Goal: Information Seeking & Learning: Check status

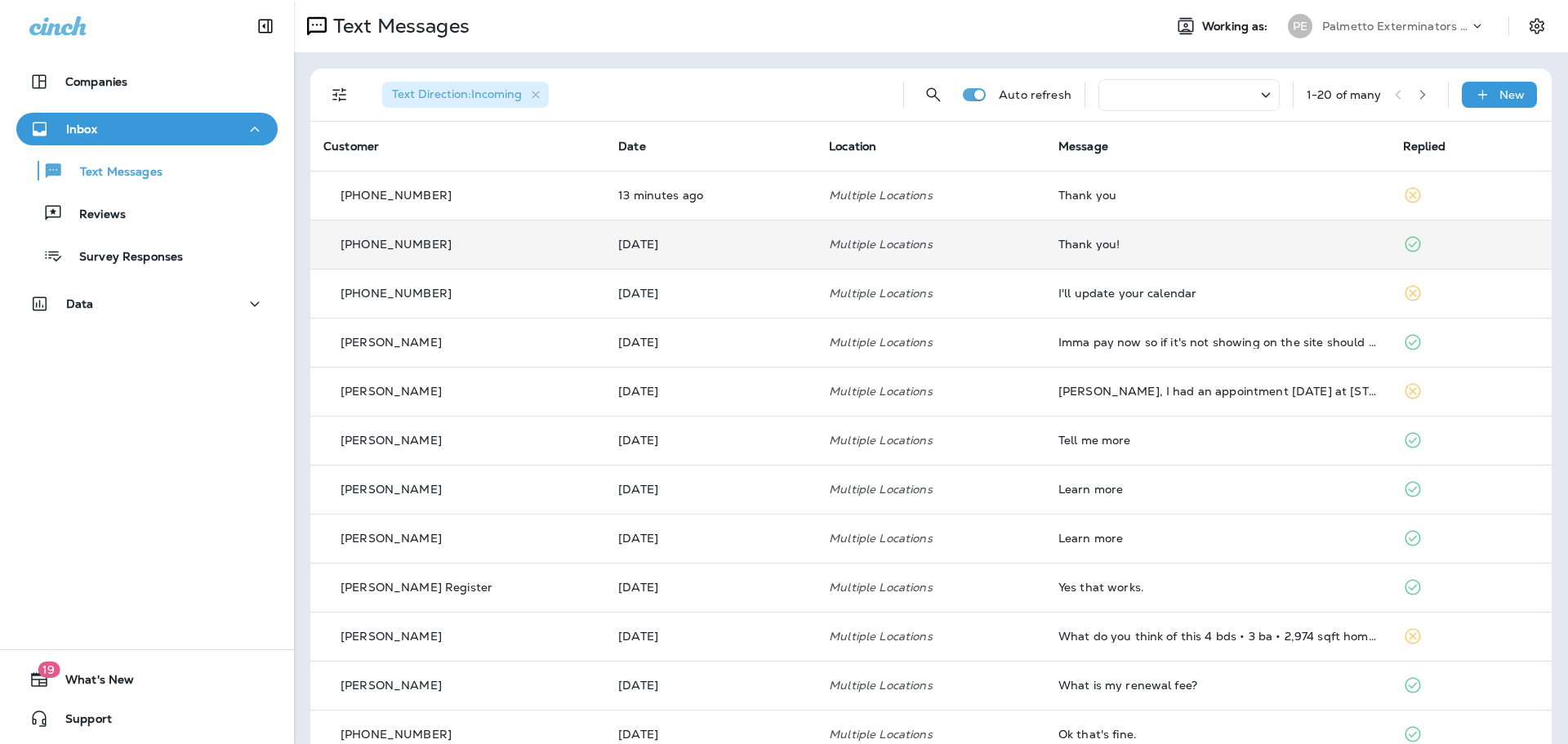
click at [1159, 255] on td "Thank you!" at bounding box center [1218, 244] width 345 height 49
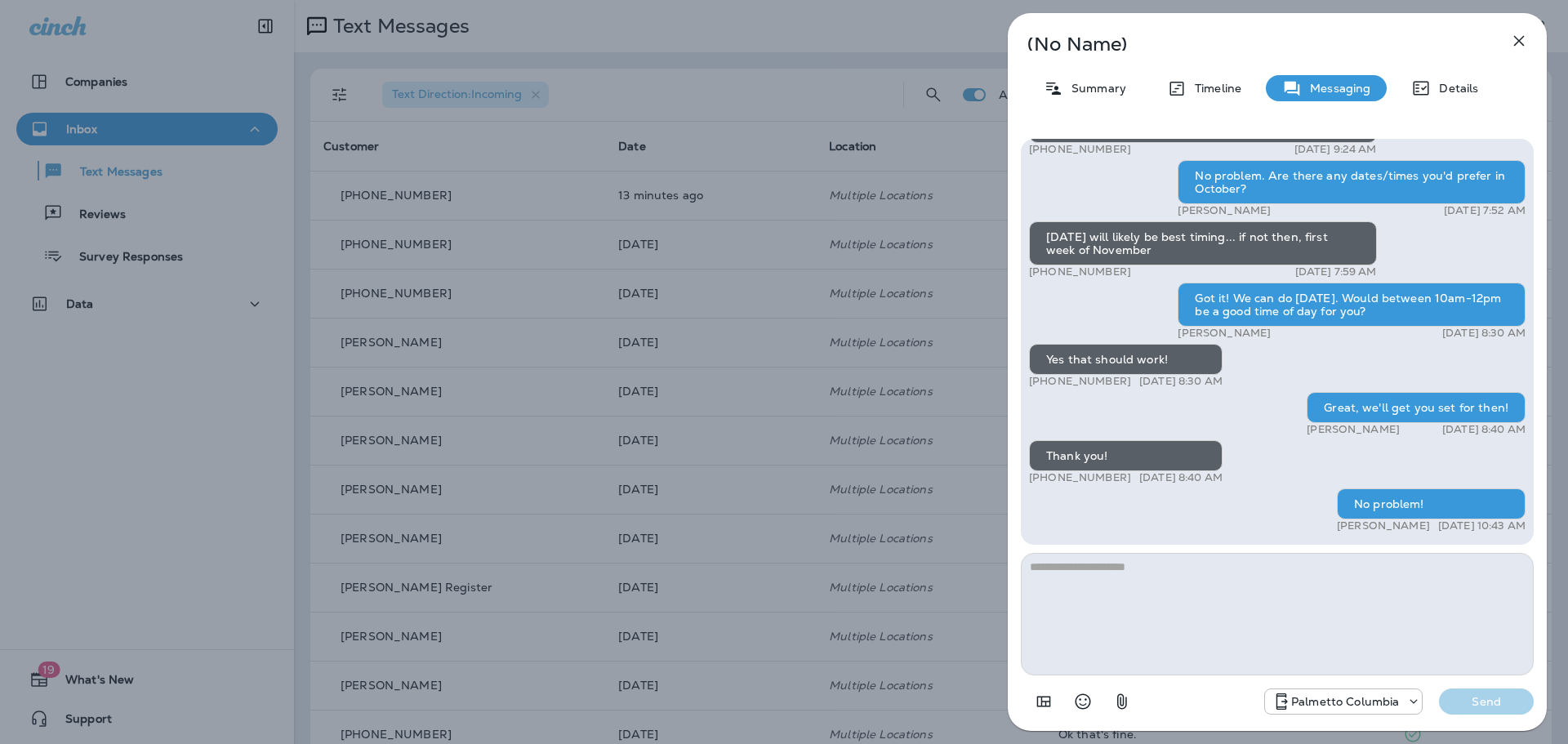
scroll to position [-48, 0]
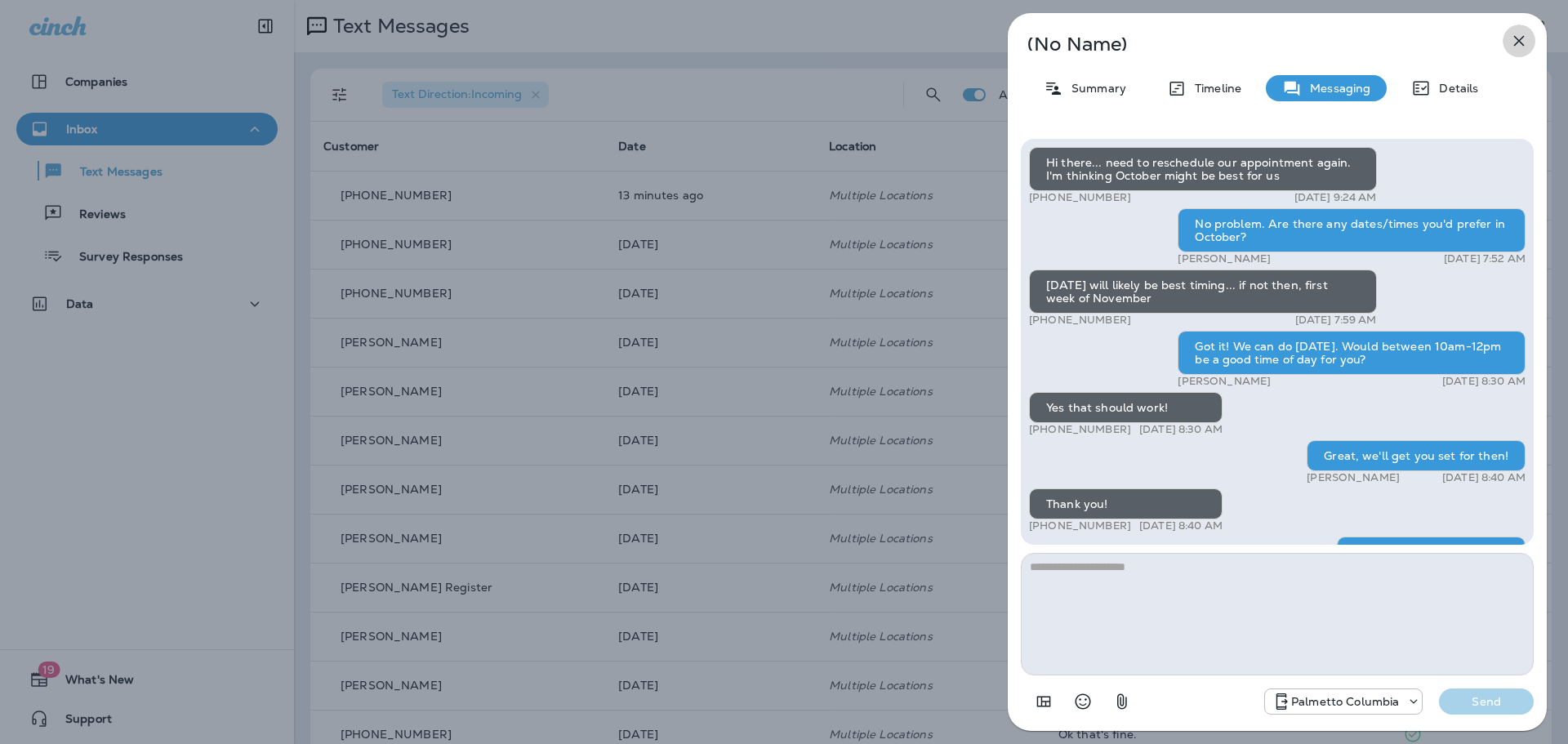
click at [1515, 38] on icon "button" at bounding box center [1520, 41] width 10 height 11
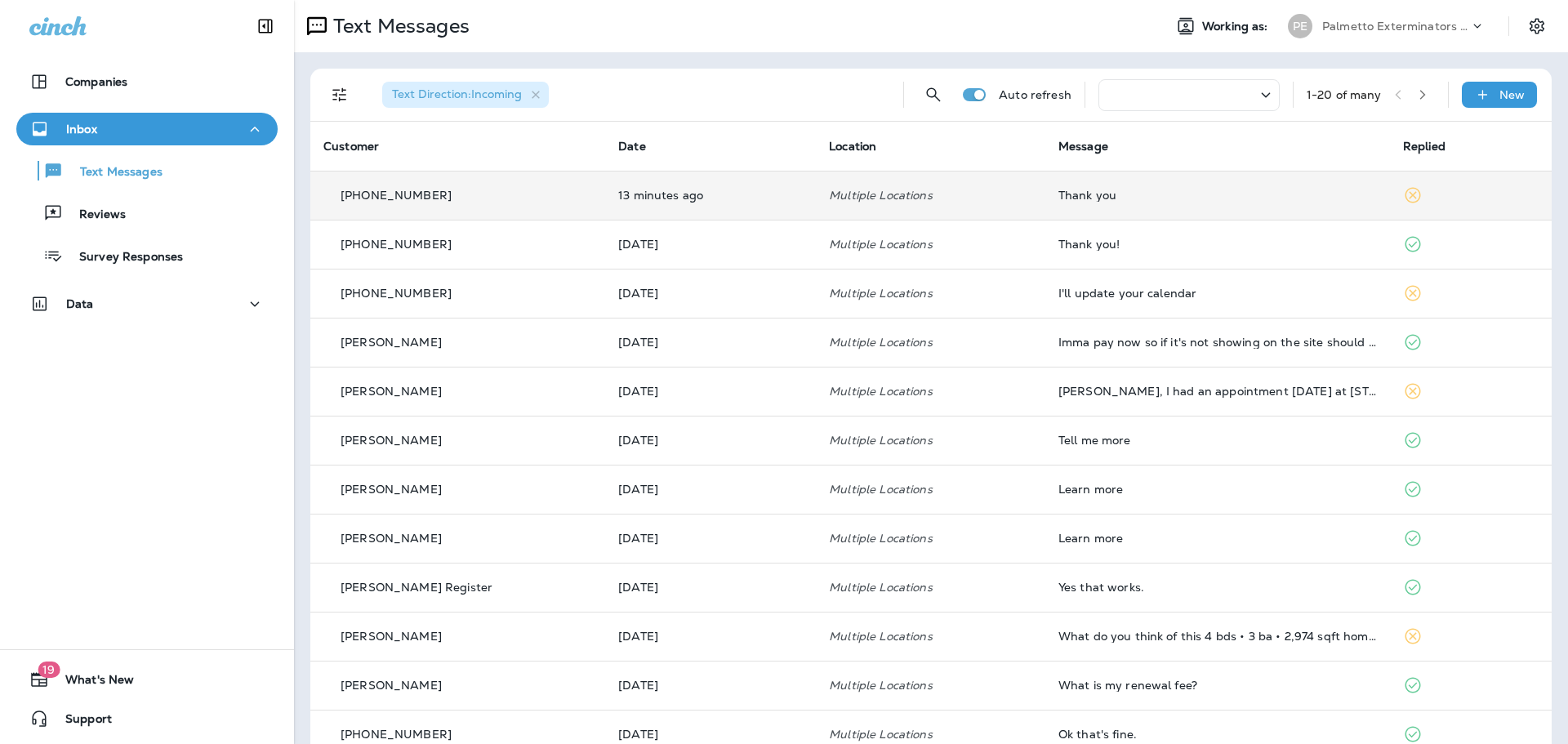
click at [1093, 200] on div "Thank you" at bounding box center [1218, 195] width 318 height 13
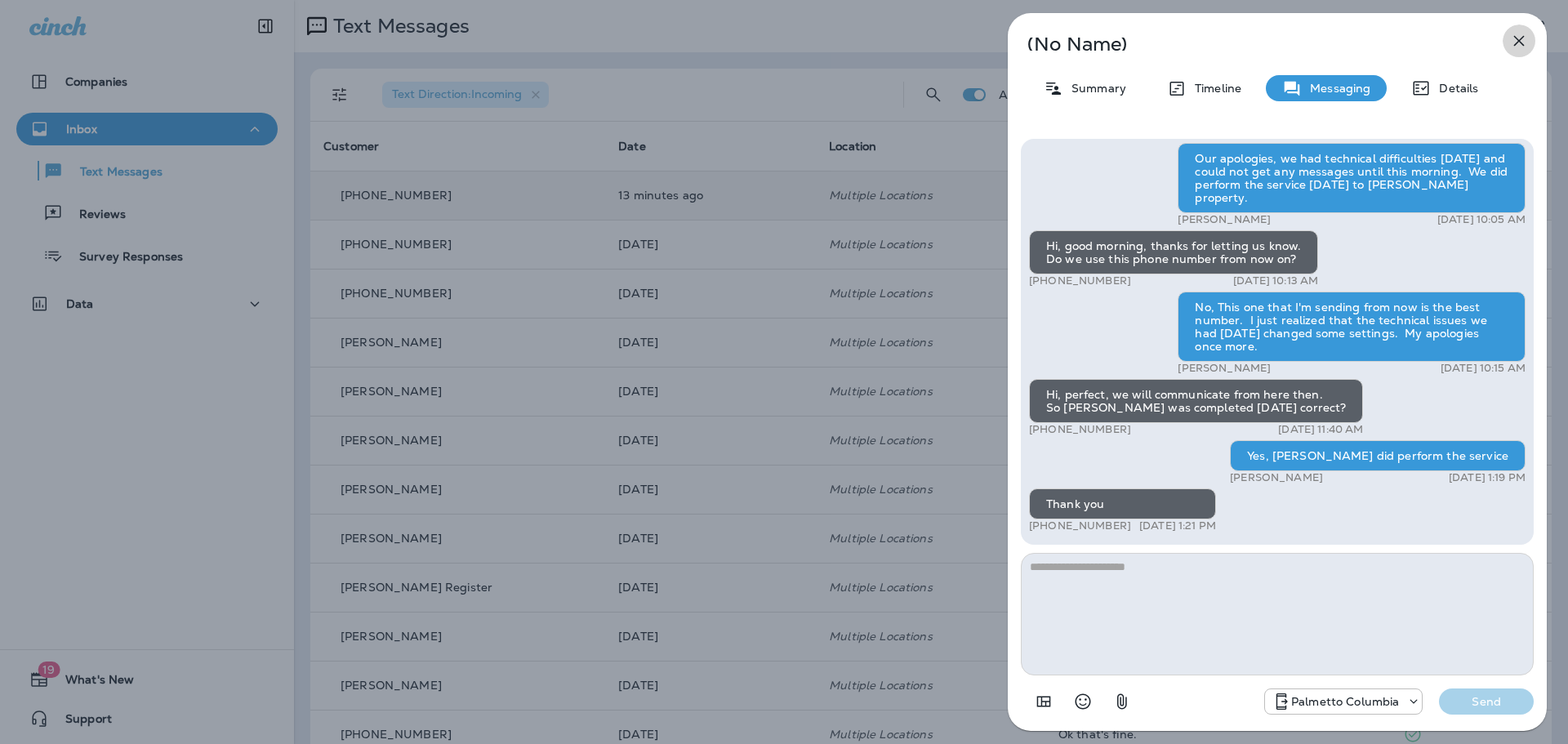
click at [1515, 39] on icon "button" at bounding box center [1519, 40] width 19 height 19
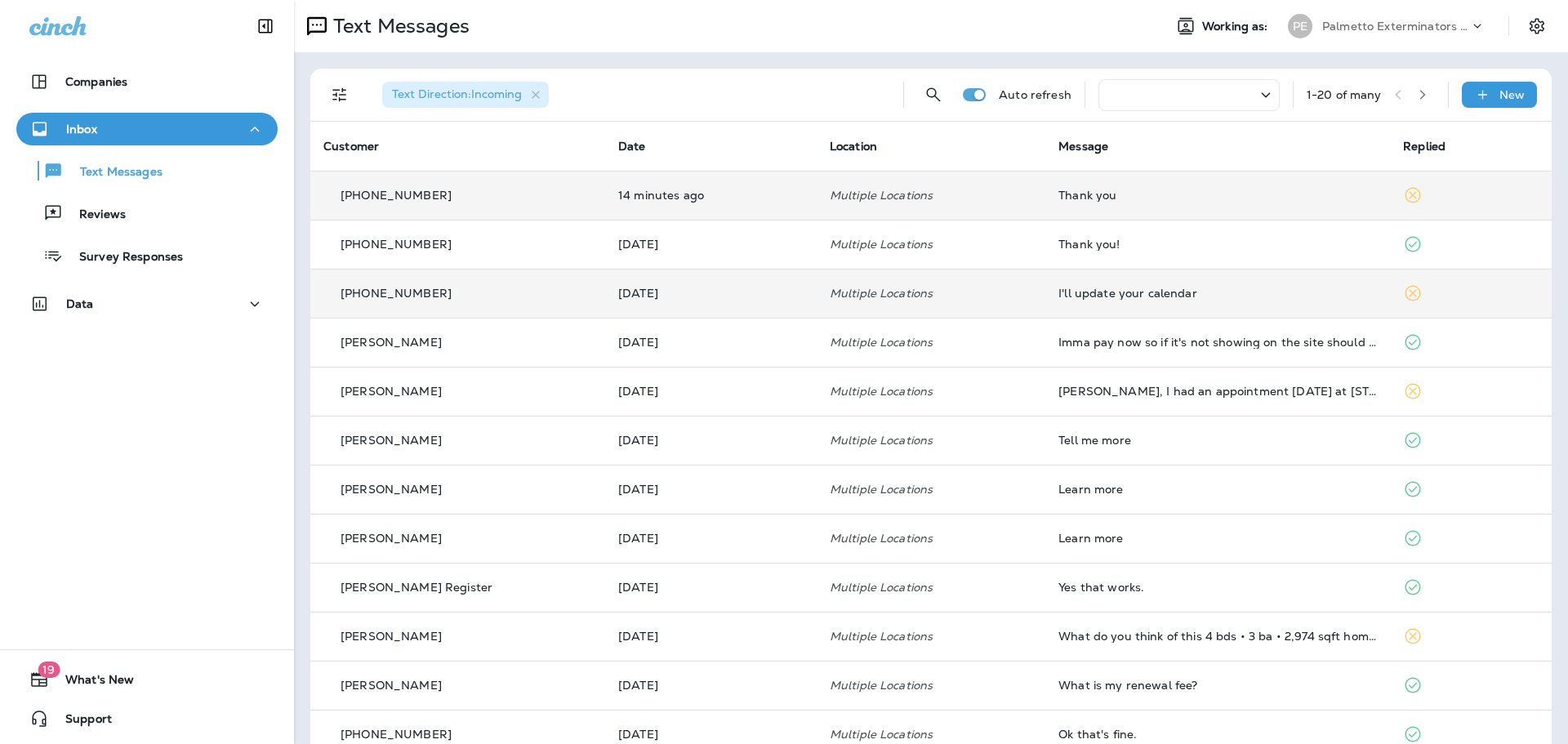
click at [1319, 296] on div "I'll update your calendar" at bounding box center [1218, 293] width 318 height 13
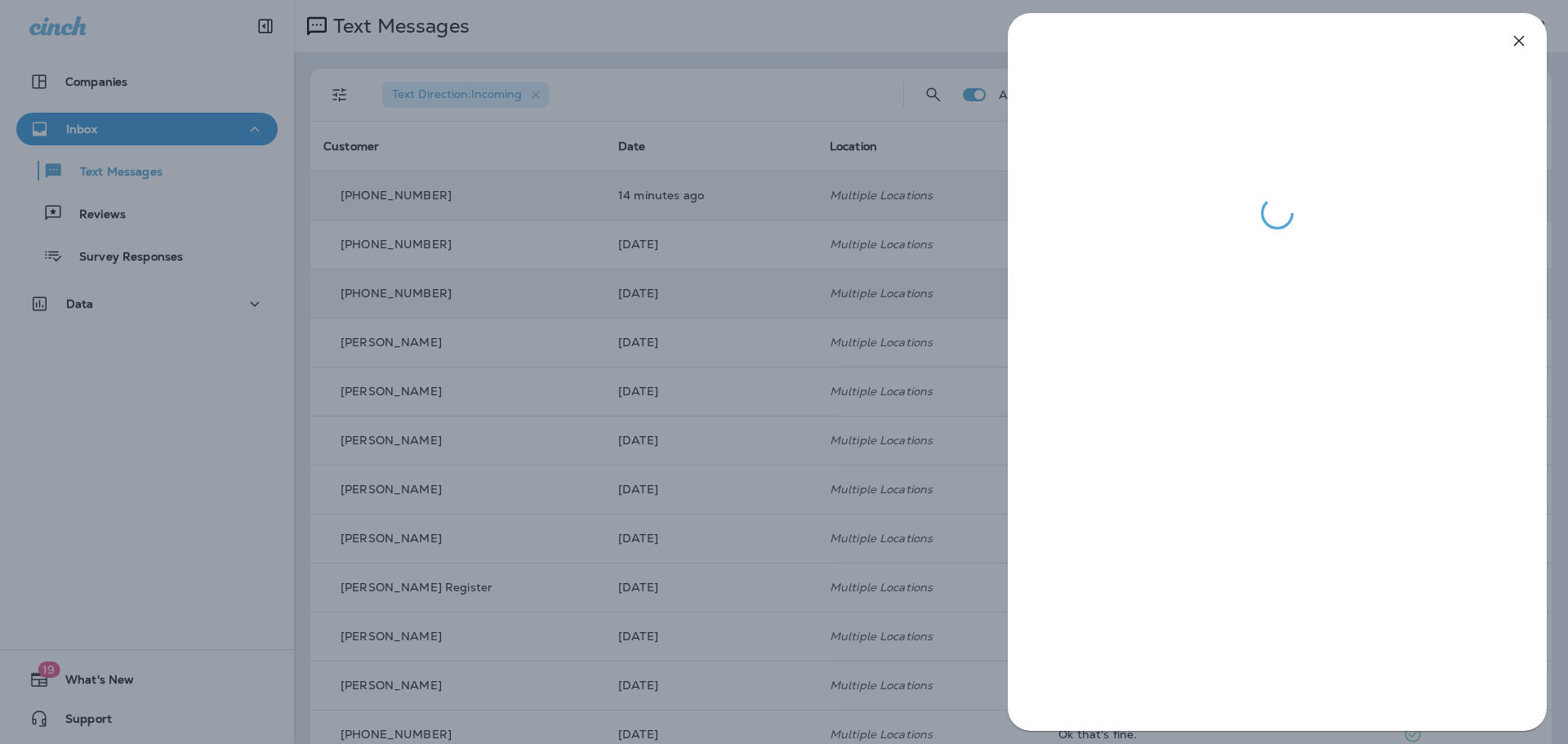
click at [1519, 45] on icon "button" at bounding box center [1519, 40] width 19 height 19
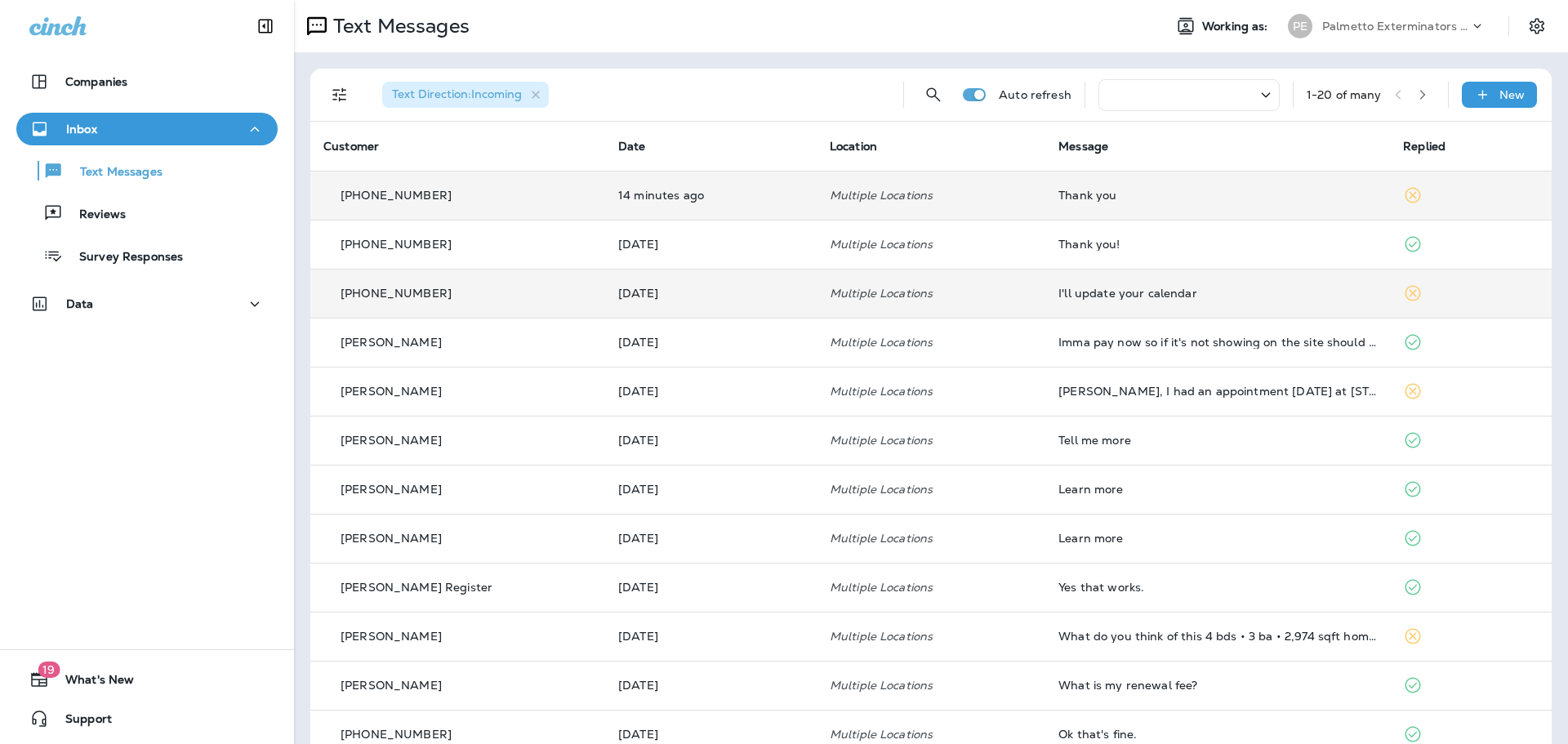
click at [1223, 95] on div at bounding box center [1188, 95] width 181 height 32
click at [1066, 151] on icon at bounding box center [1056, 140] width 19 height 19
